Goal: Check status: Check status

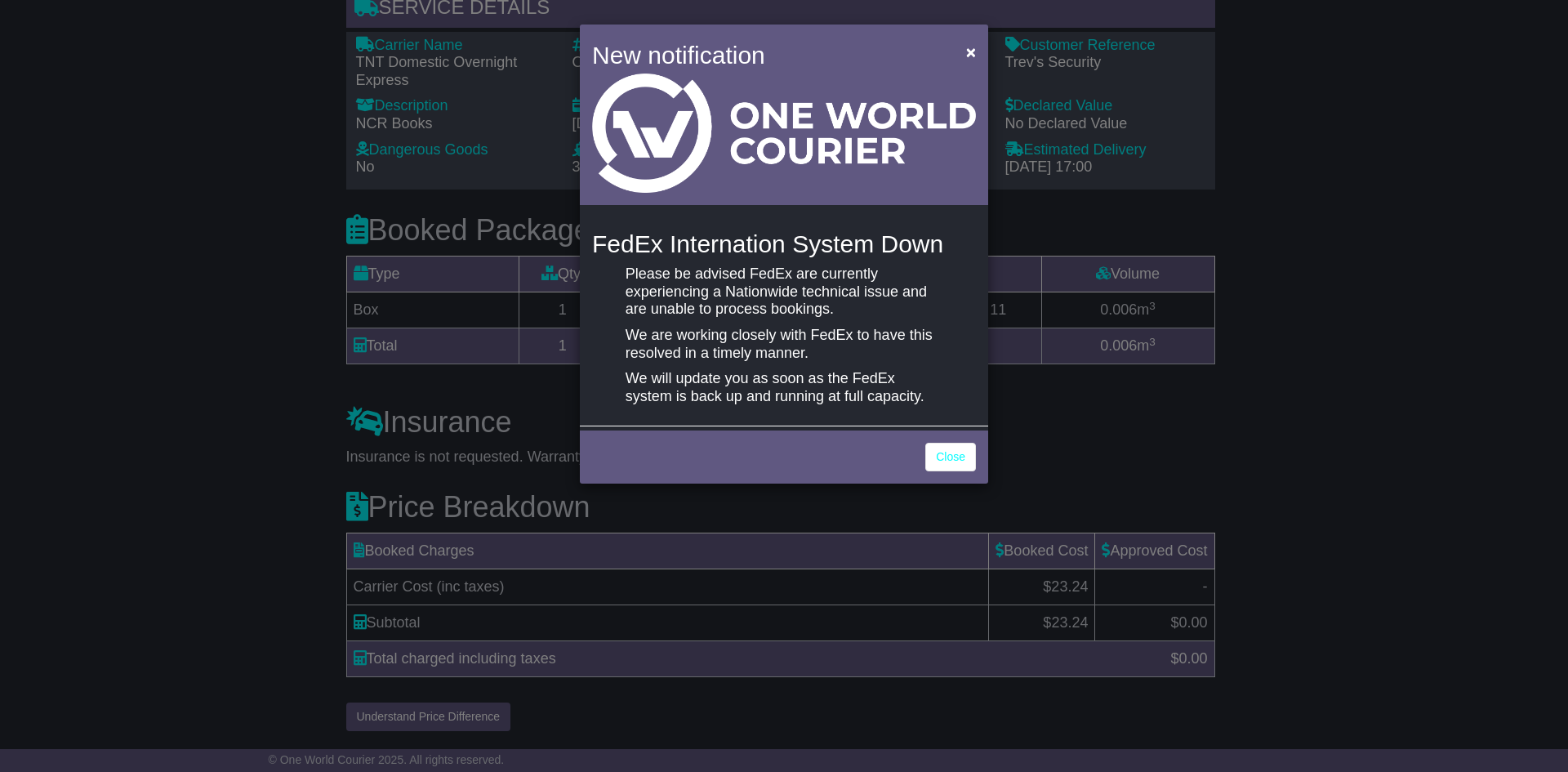
scroll to position [1294, 0]
click at [972, 48] on span "×" at bounding box center [972, 52] width 10 height 19
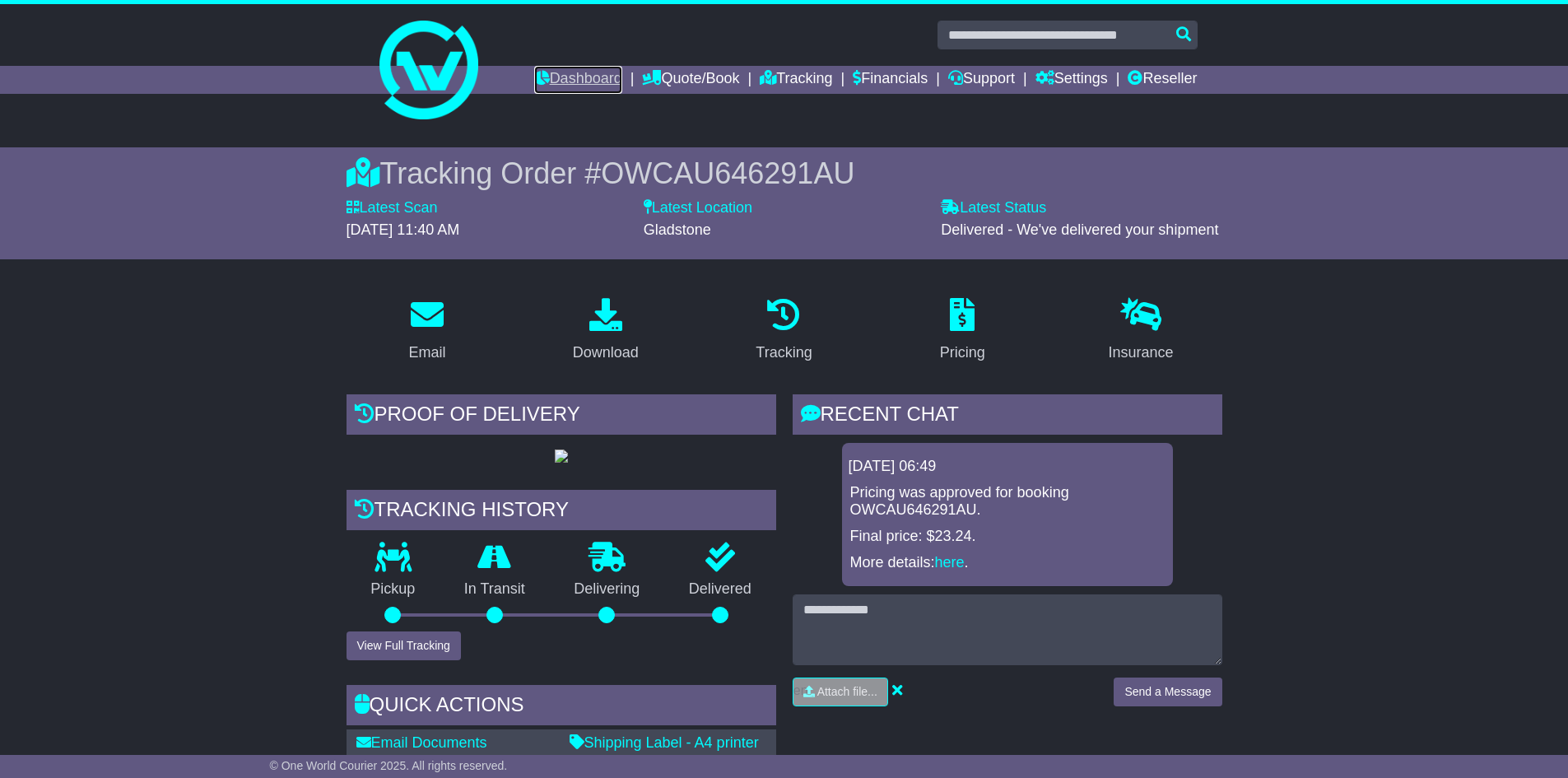
click at [569, 76] on link "Dashboard" at bounding box center [578, 80] width 88 height 28
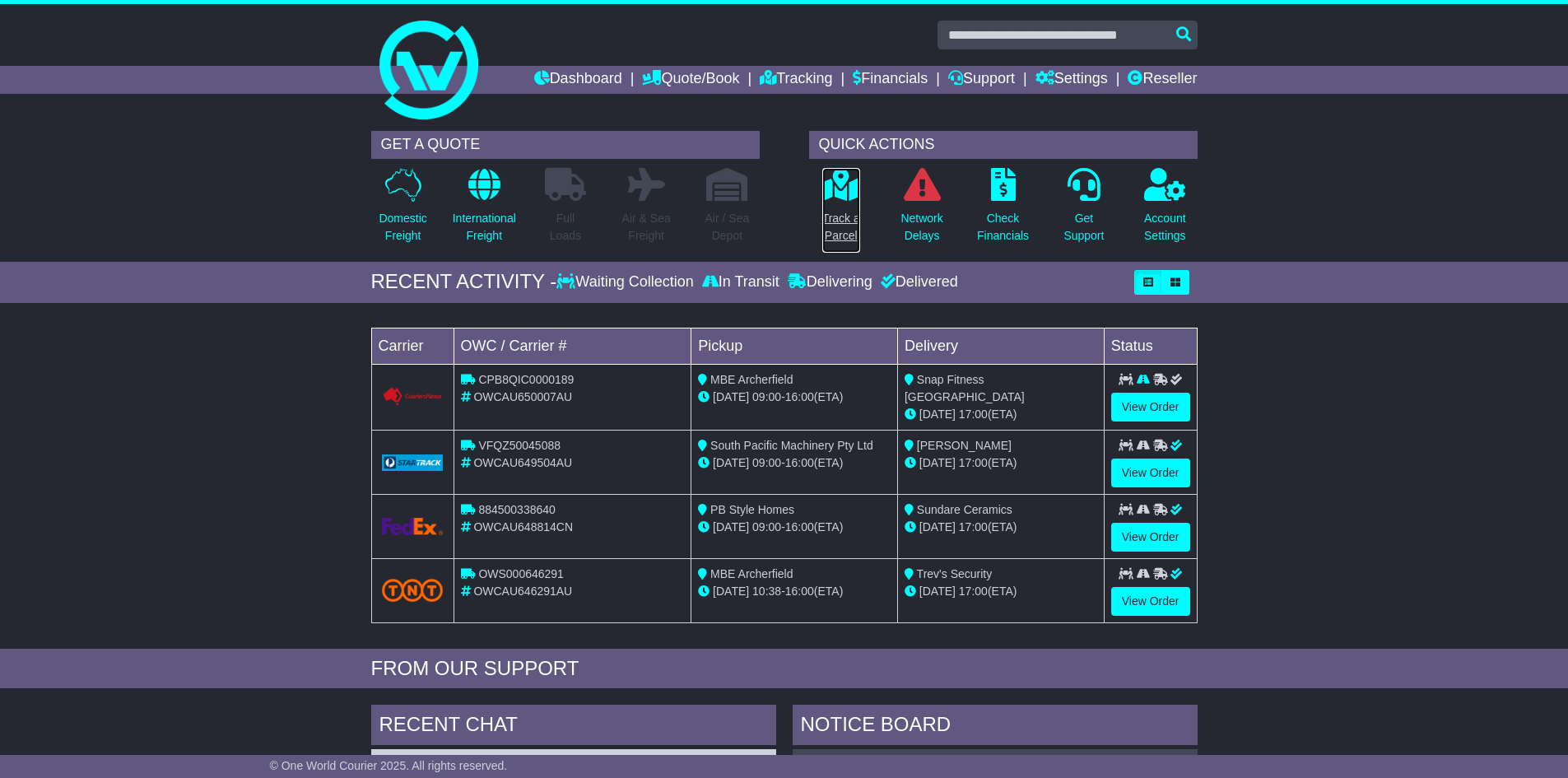
click at [840, 226] on p "Track a Parcel" at bounding box center [841, 227] width 38 height 34
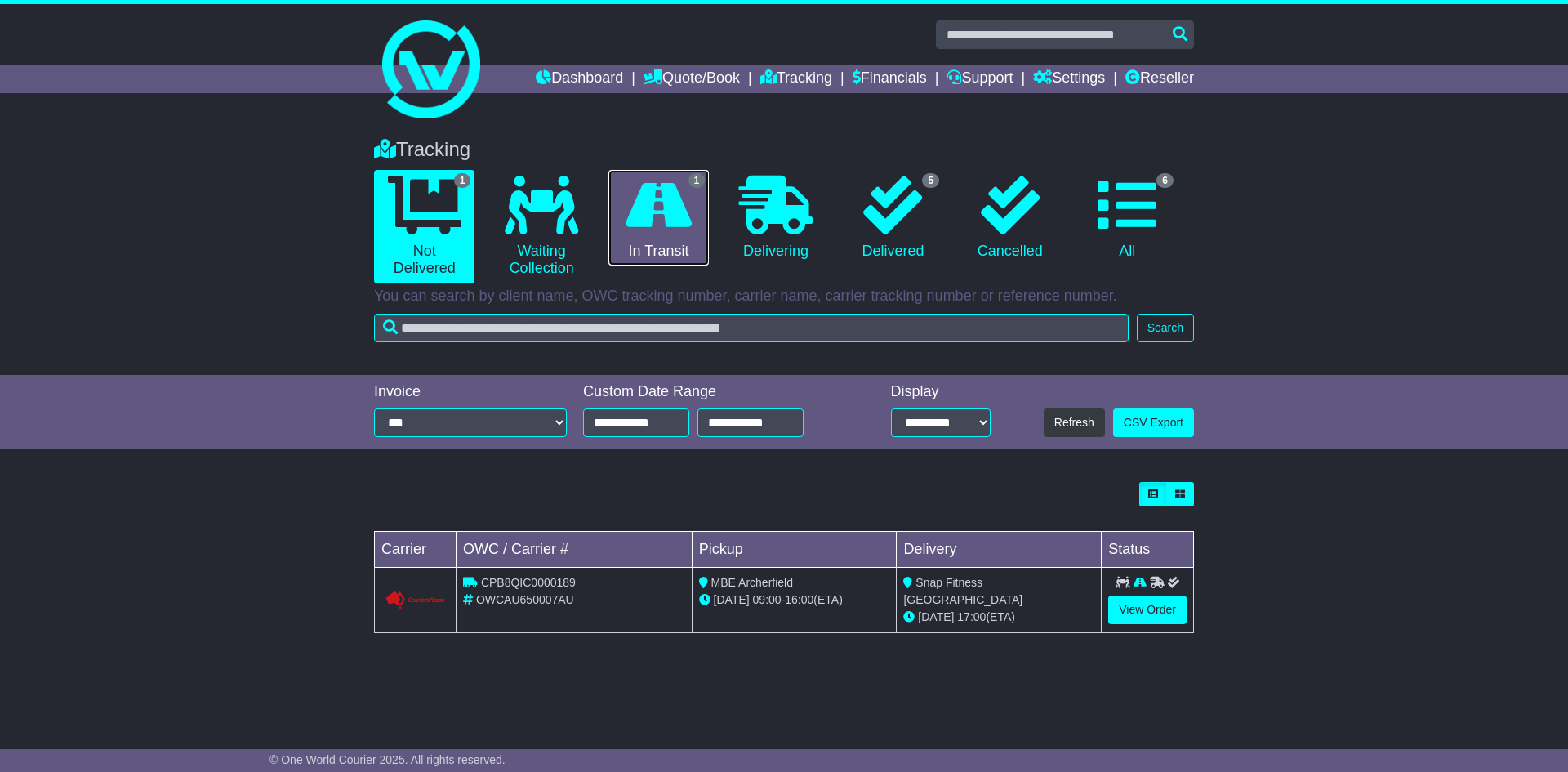
click at [674, 219] on icon at bounding box center [659, 204] width 66 height 59
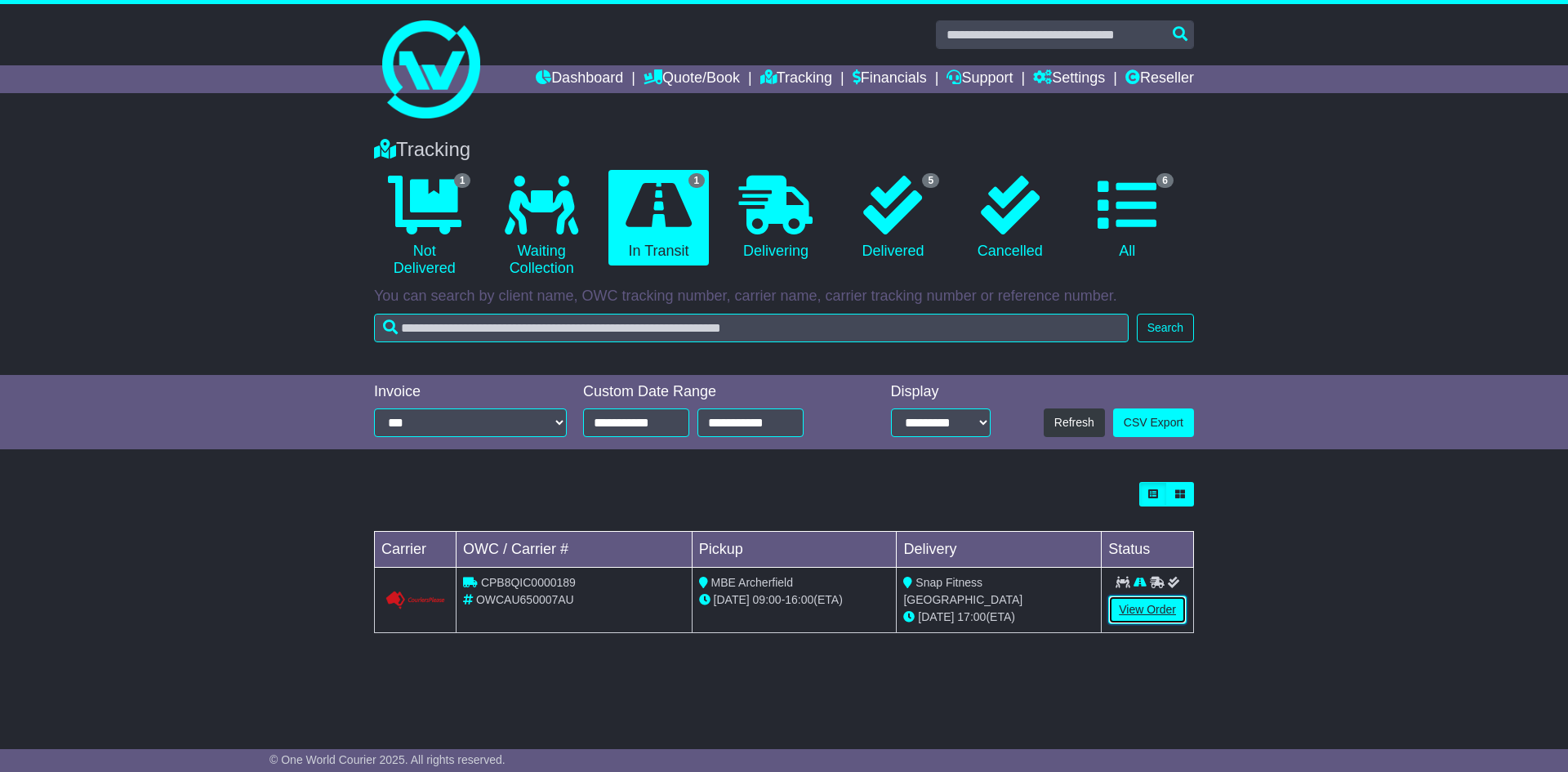
click at [1143, 615] on link "View Order" at bounding box center [1148, 610] width 78 height 29
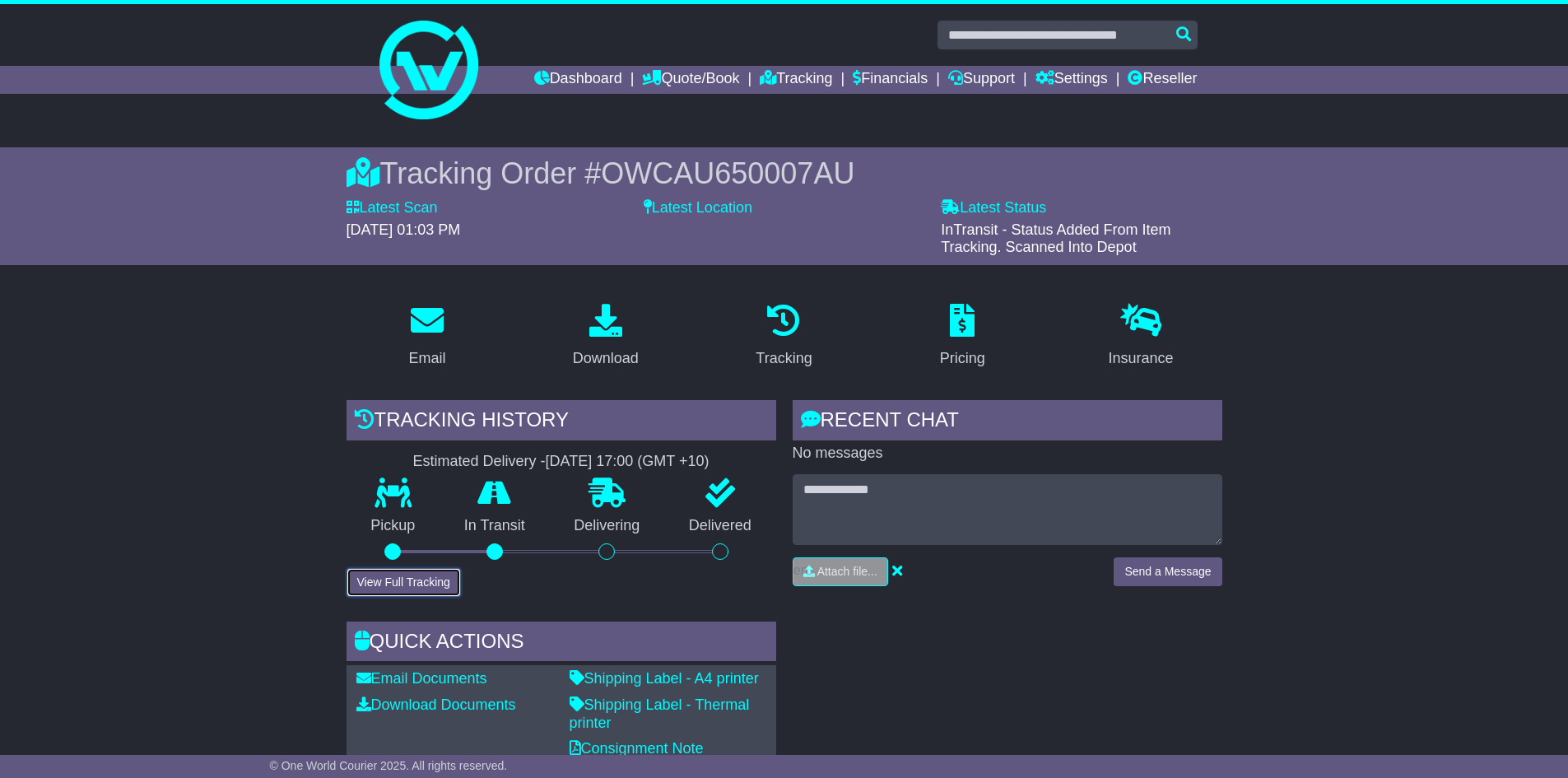
click at [412, 582] on button "View Full Tracking" at bounding box center [403, 582] width 114 height 29
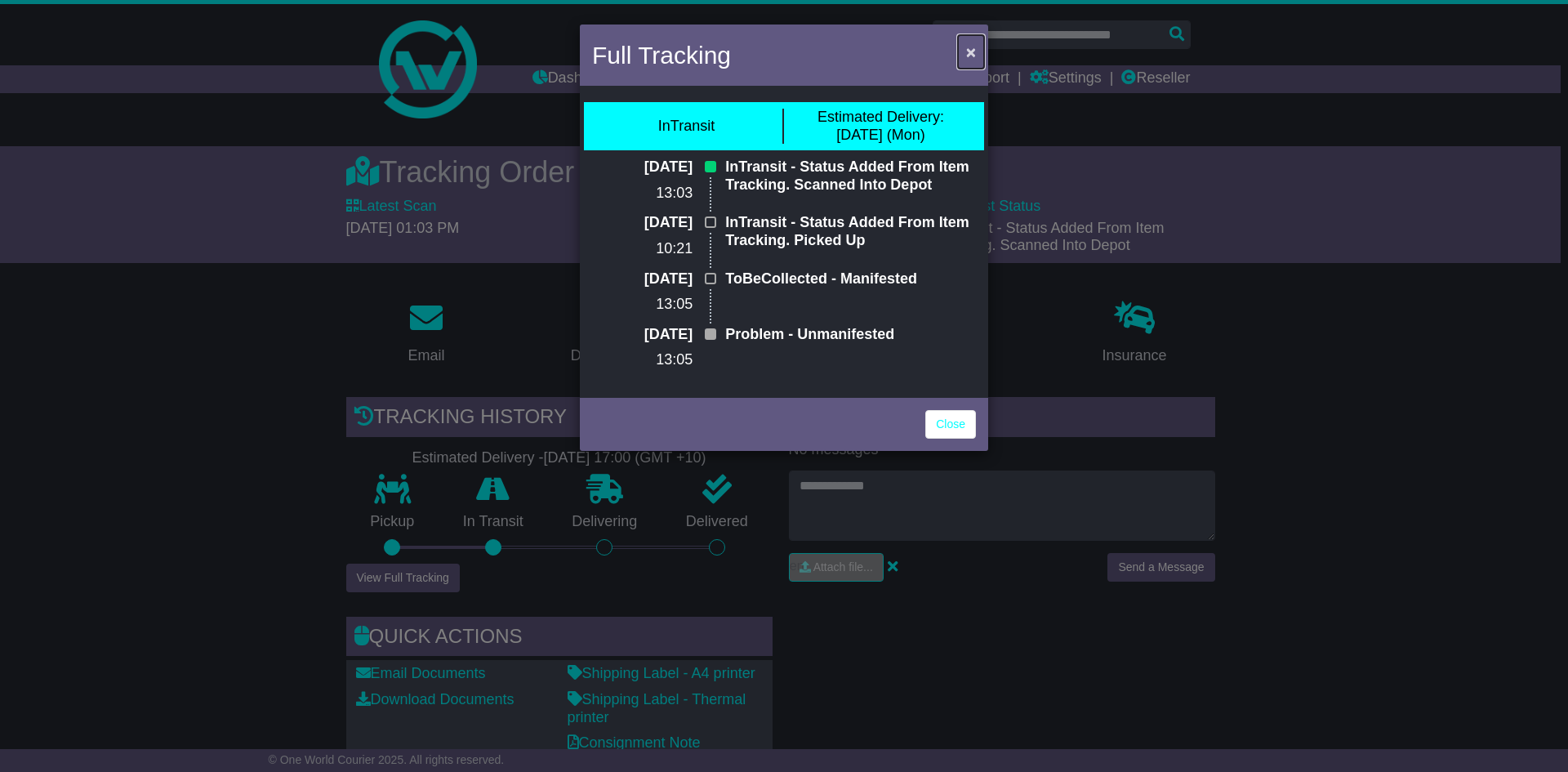
click at [972, 51] on span "×" at bounding box center [972, 52] width 10 height 19
